Goal: Task Accomplishment & Management: Complete application form

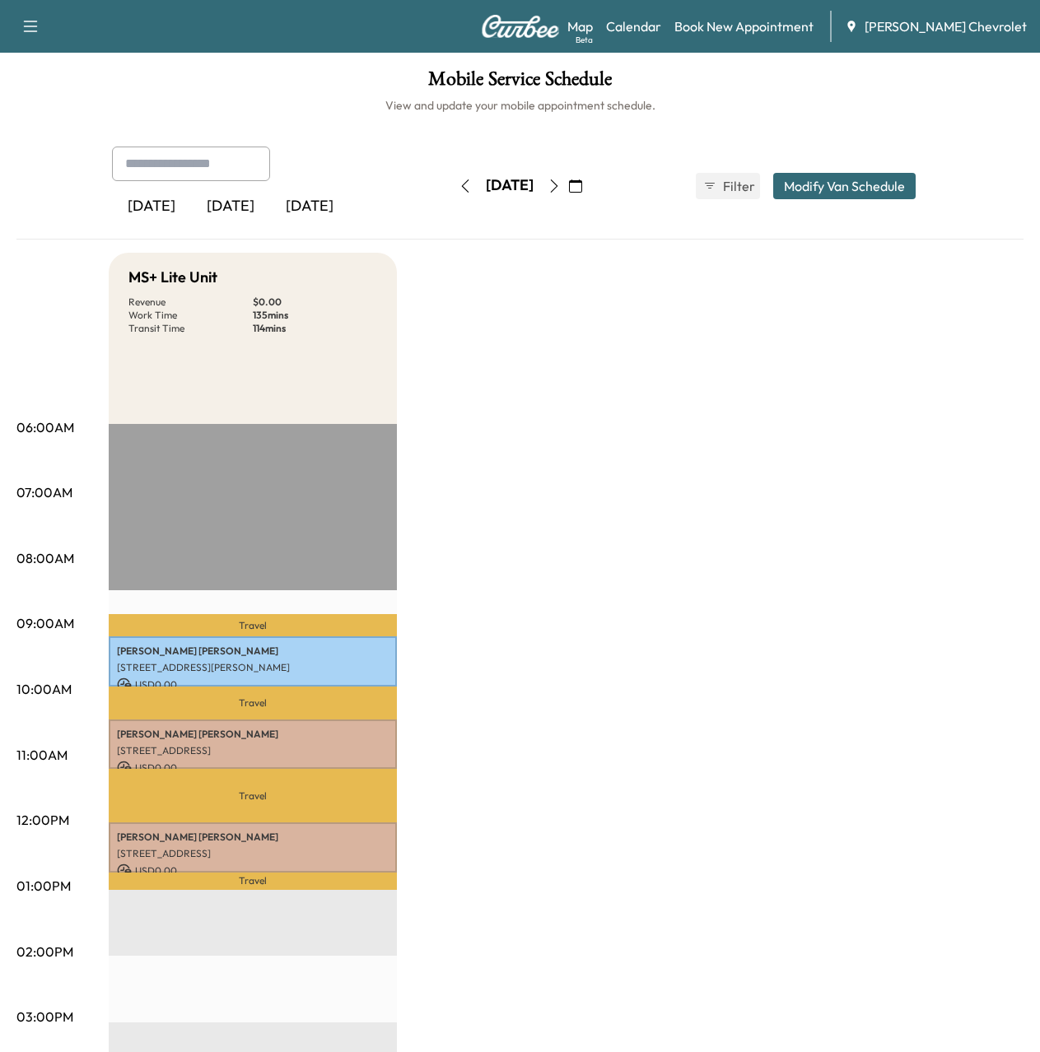
click at [589, 190] on button "button" at bounding box center [575, 186] width 28 height 26
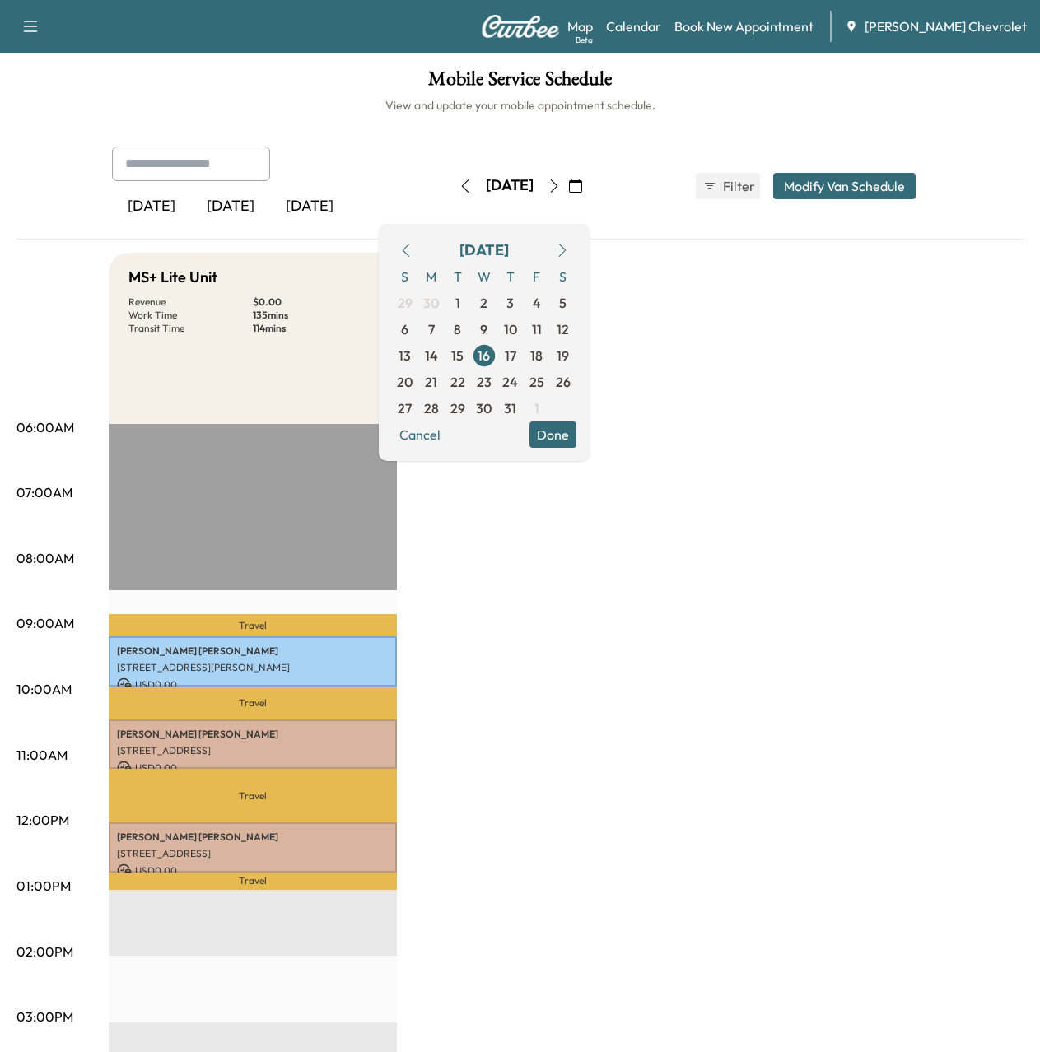
click at [569, 254] on icon "button" at bounding box center [562, 250] width 13 height 13
click at [439, 384] on span "20" at bounding box center [431, 382] width 16 height 20
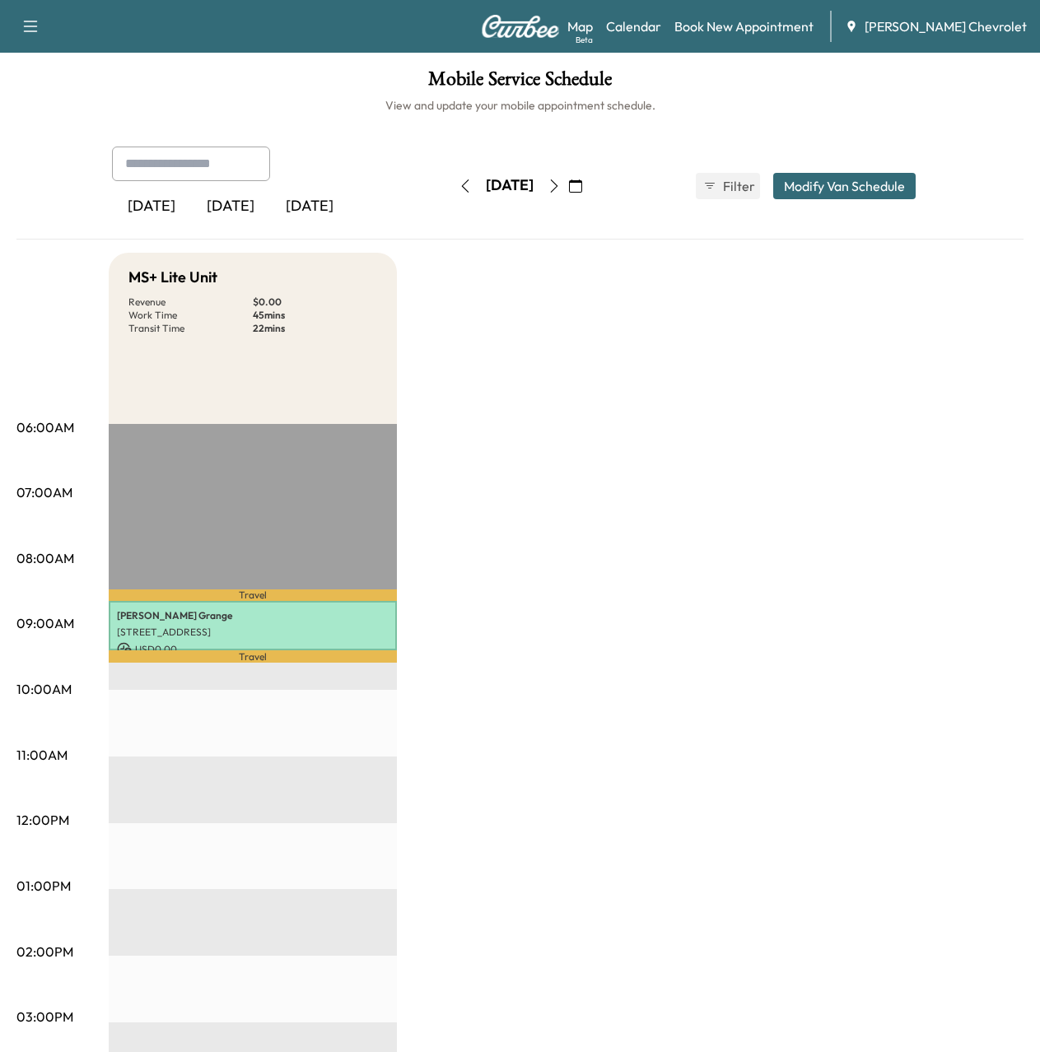
click at [23, 30] on icon "button" at bounding box center [31, 26] width 20 height 20
click at [566, 342] on div "MS+ Lite Unit Revenue $ 0.00 Work Time 45 mins Transit Time 22 mins Travel [PER…" at bounding box center [566, 870] width 915 height 1235
click at [191, 165] on input "text" at bounding box center [191, 164] width 158 height 35
click at [31, 13] on button "button" at bounding box center [30, 26] width 35 height 26
click at [733, 30] on link "Book New Appointment" at bounding box center [743, 26] width 139 height 20
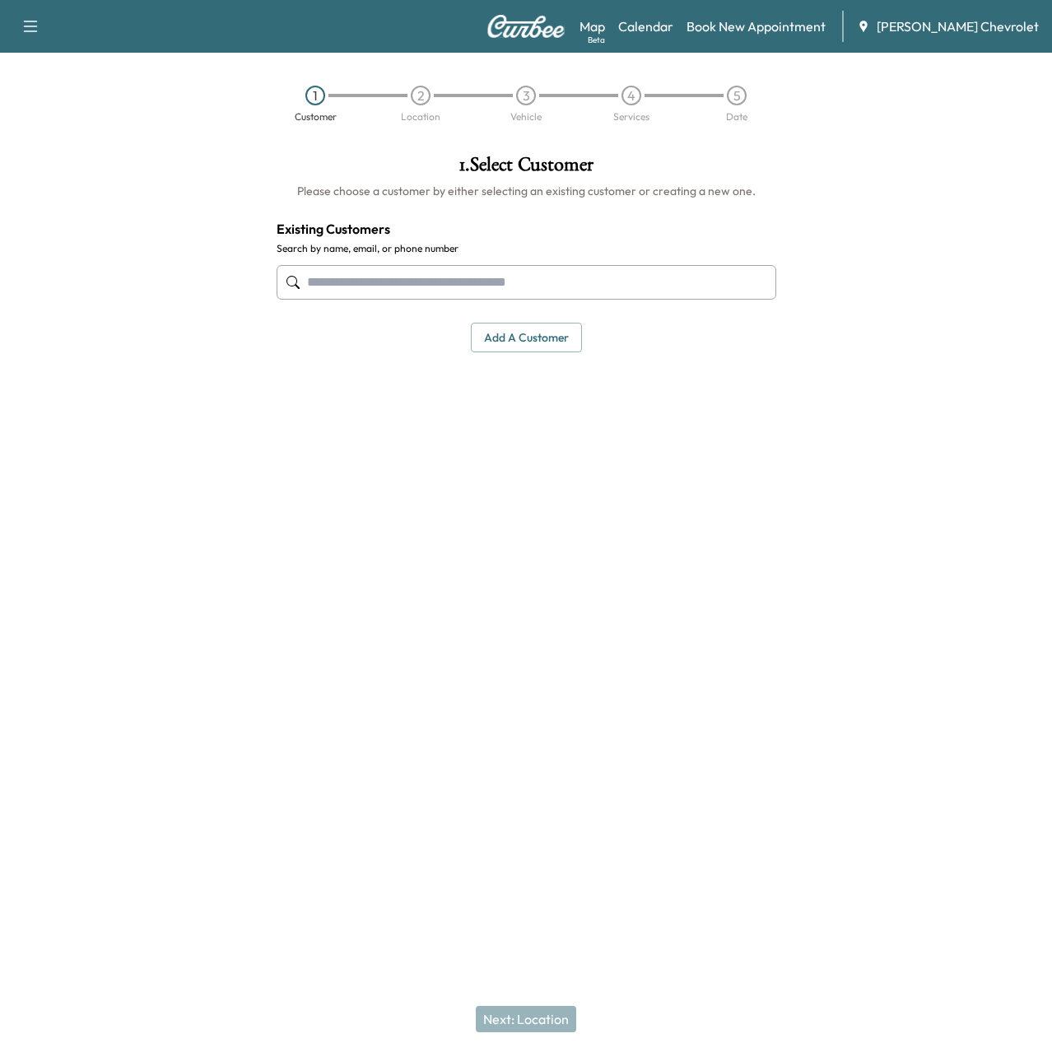
click at [486, 280] on input "text" at bounding box center [527, 282] width 500 height 35
click at [389, 281] on input "text" at bounding box center [527, 282] width 500 height 35
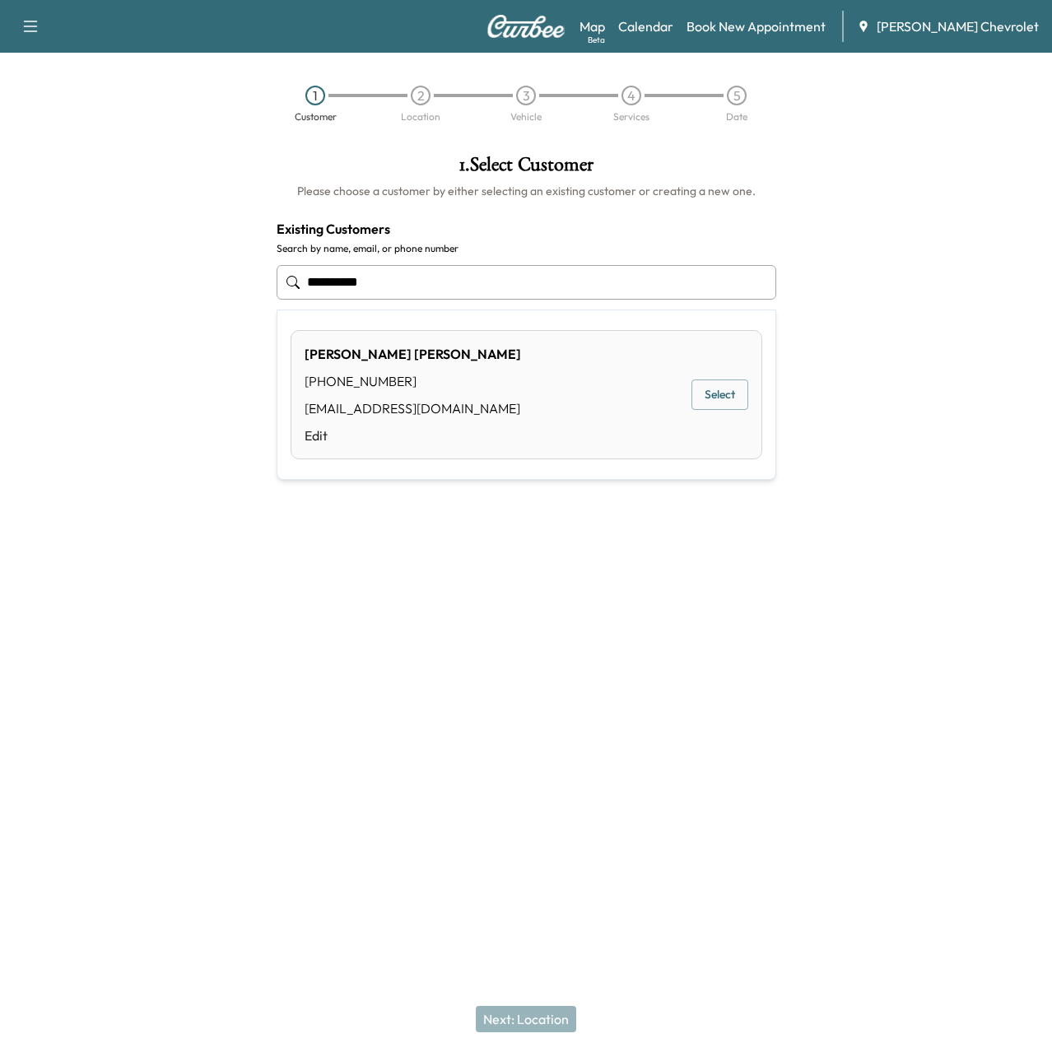
click at [729, 385] on button "Select" at bounding box center [719, 394] width 57 height 30
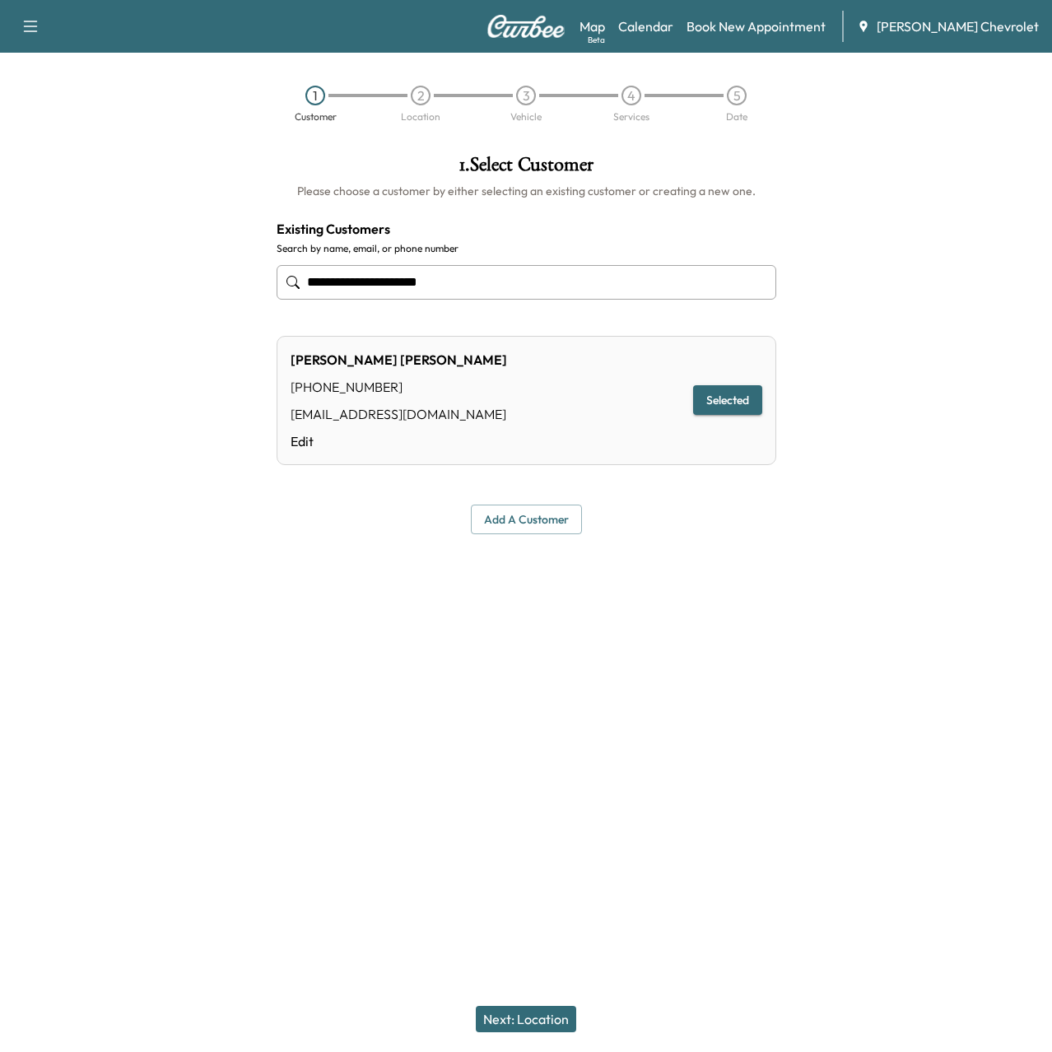
type input "**********"
click at [733, 394] on button "Selected" at bounding box center [727, 400] width 69 height 30
click at [306, 541] on div "**********" at bounding box center [526, 345] width 526 height 406
